Goal: Check status: Check status

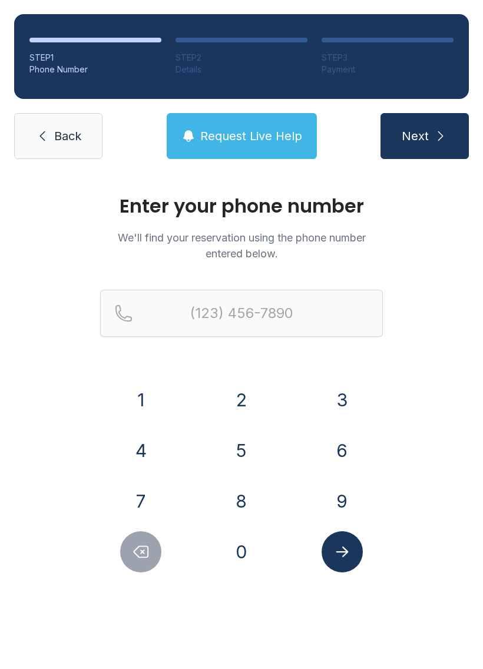
click at [251, 495] on button "8" at bounding box center [241, 500] width 41 height 41
click at [247, 554] on button "0" at bounding box center [241, 551] width 41 height 41
click at [158, 443] on button "4" at bounding box center [140, 450] width 41 height 41
click at [344, 405] on button "3" at bounding box center [341, 399] width 41 height 41
click at [343, 405] on button "3" at bounding box center [341, 399] width 41 height 41
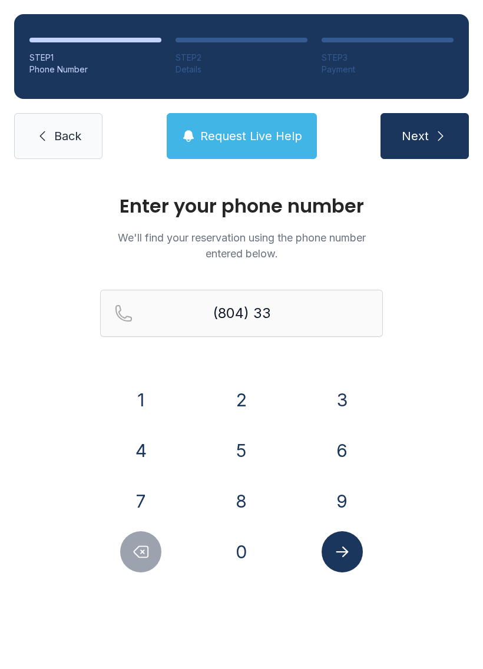
click at [236, 503] on button "8" at bounding box center [241, 500] width 41 height 41
click at [242, 445] on button "5" at bounding box center [241, 450] width 41 height 41
click at [335, 494] on button "9" at bounding box center [341, 500] width 41 height 41
click at [240, 393] on button "2" at bounding box center [241, 399] width 41 height 41
click at [243, 506] on button "8" at bounding box center [241, 500] width 41 height 41
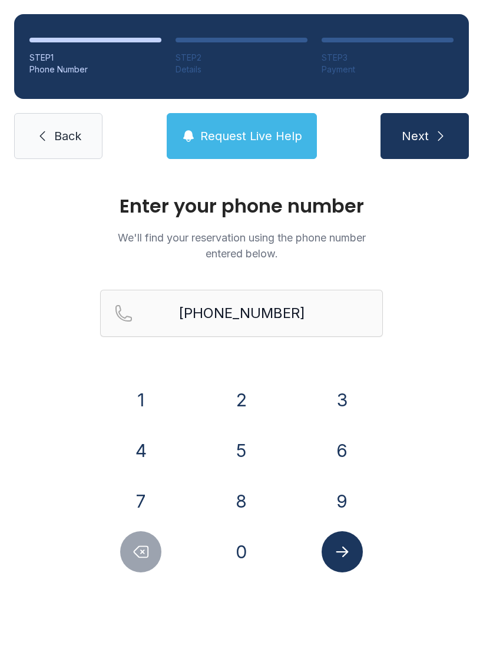
click at [348, 548] on icon "Submit lookup form" at bounding box center [342, 552] width 18 height 18
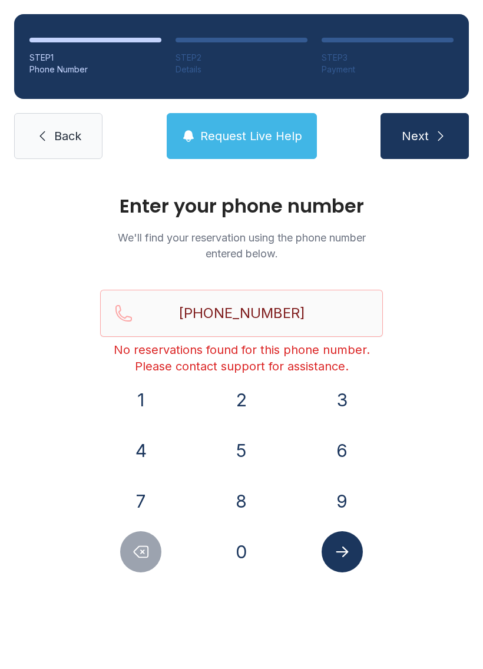
click at [144, 544] on icon "Delete number" at bounding box center [141, 552] width 18 height 18
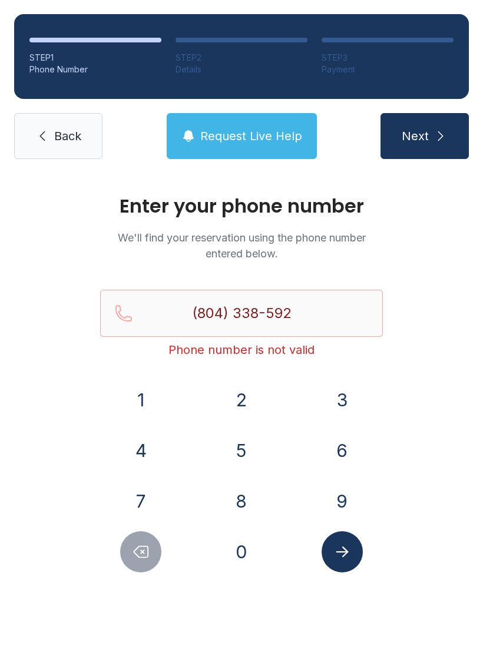
click at [144, 543] on icon "Delete number" at bounding box center [141, 552] width 18 height 18
click at [144, 556] on icon "Delete number" at bounding box center [141, 552] width 18 height 18
click at [142, 550] on icon "Delete number" at bounding box center [141, 551] width 14 height 11
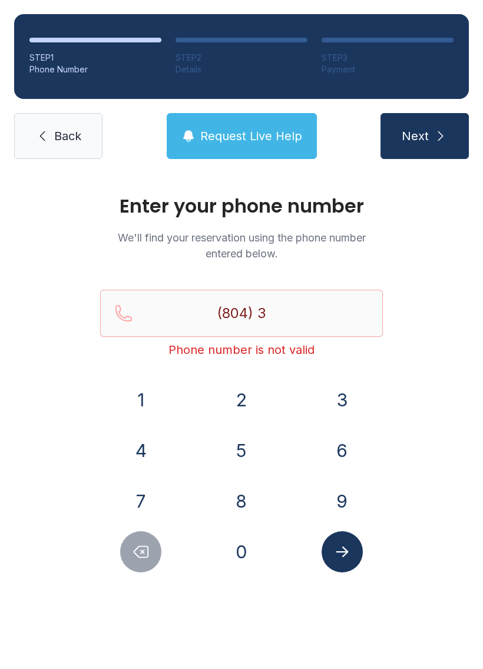
click at [343, 395] on button "3" at bounding box center [341, 399] width 41 height 41
click at [238, 503] on button "8" at bounding box center [241, 500] width 41 height 41
click at [247, 448] on button "5" at bounding box center [241, 450] width 41 height 41
click at [334, 501] on button "9" at bounding box center [341, 500] width 41 height 41
click at [242, 408] on button "2" at bounding box center [241, 399] width 41 height 41
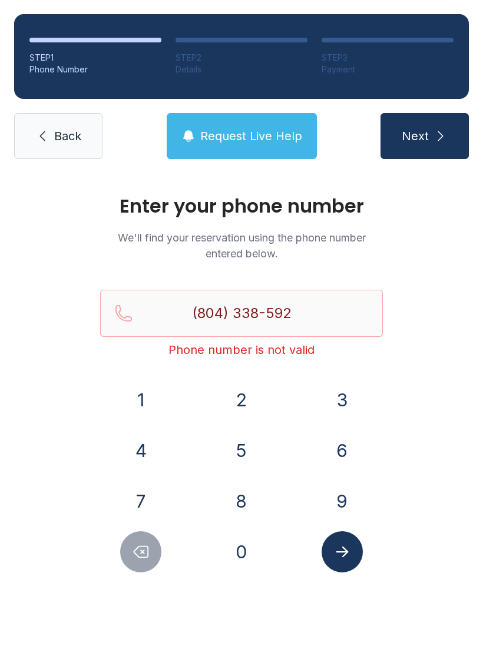
click at [247, 498] on button "8" at bounding box center [241, 500] width 41 height 41
type input "[PHONE_NUMBER]"
click at [341, 554] on icon "Submit lookup form" at bounding box center [342, 552] width 18 height 18
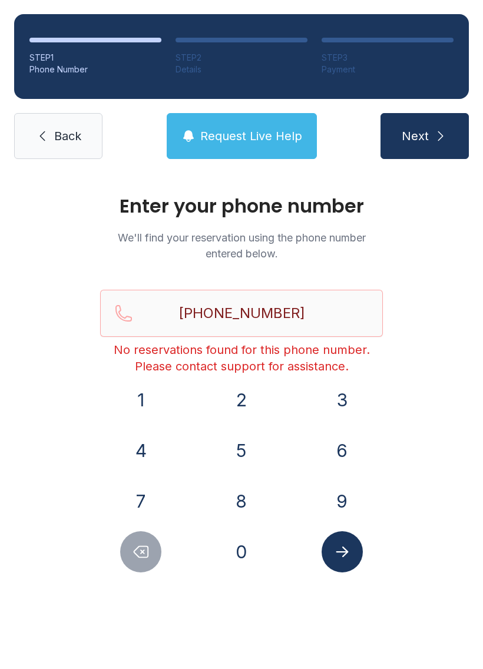
click at [56, 128] on span "Back" at bounding box center [67, 136] width 27 height 16
